Goal: Check status: Check status

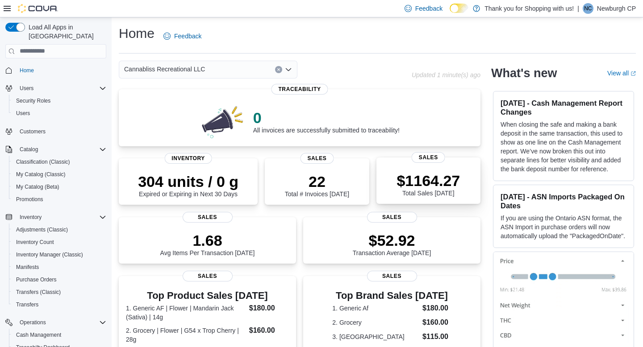
click at [411, 177] on p "$1164.27" at bounding box center [427, 181] width 63 height 18
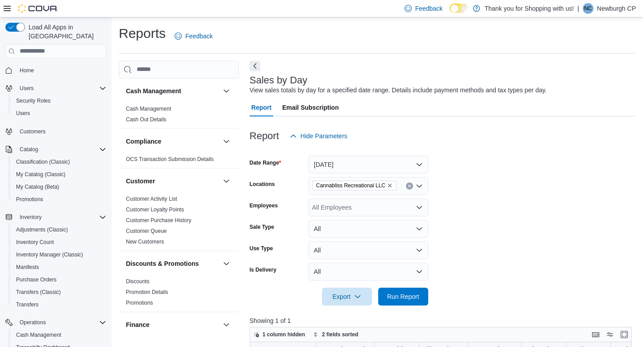
click at [364, 173] on form "Date Range [DATE] Locations Cannabliss Recreational LLC Employees All Employees…" at bounding box center [443, 225] width 386 height 161
click at [362, 161] on button "[DATE]" at bounding box center [369, 165] width 120 height 18
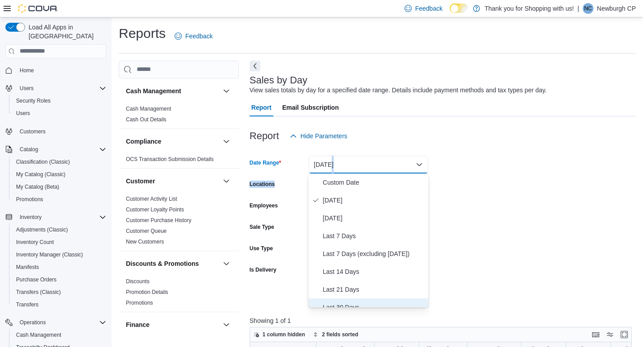
click at [376, 305] on span "Last 30 Days" at bounding box center [374, 307] width 102 height 11
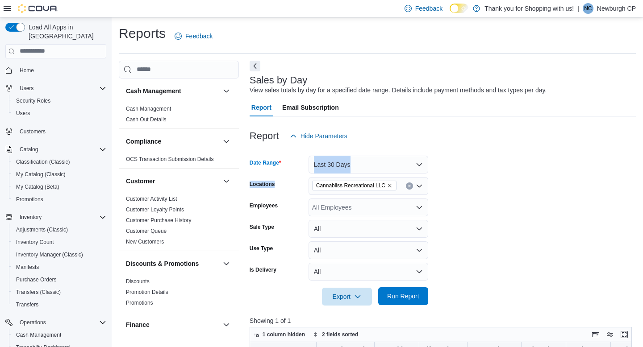
click at [403, 296] on span "Run Report" at bounding box center [403, 296] width 32 height 9
click at [26, 67] on span "Home" at bounding box center [27, 70] width 14 height 7
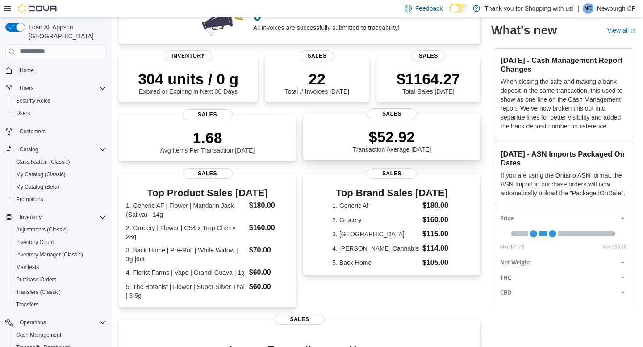
scroll to position [111, 0]
